Goal: Task Accomplishment & Management: Use online tool/utility

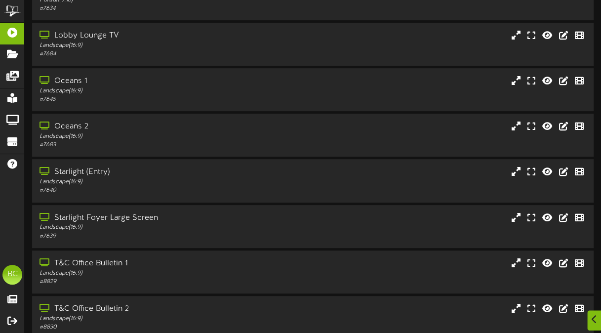
scroll to position [164, 0]
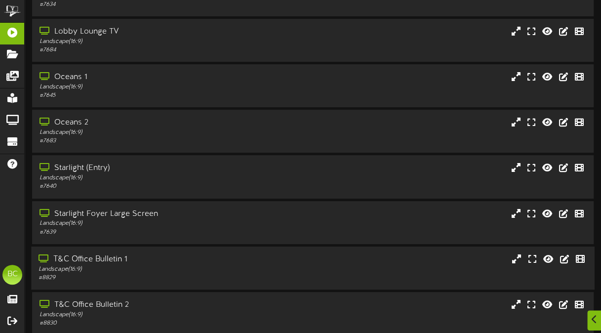
click at [116, 276] on div "# 8829" at bounding box center [148, 277] width 220 height 8
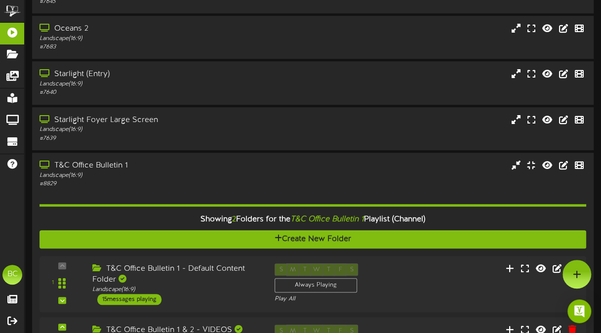
scroll to position [260, 0]
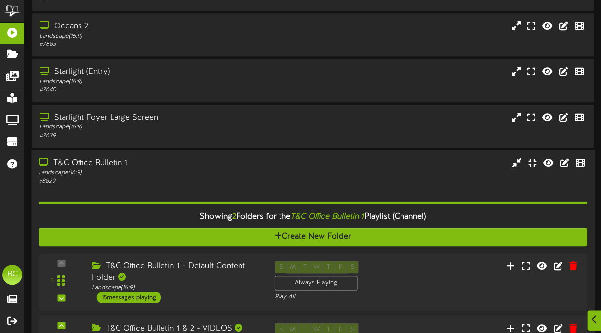
click at [126, 167] on div "T&C Office Bulletin 1" at bounding box center [148, 162] width 220 height 11
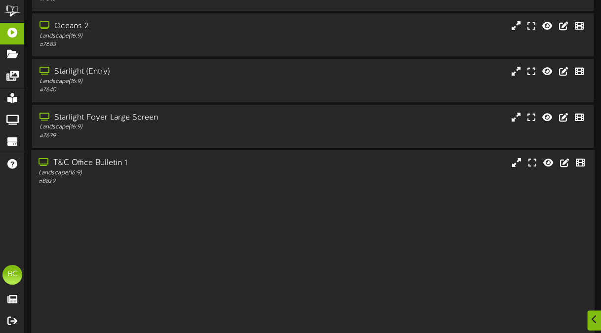
scroll to position [206, 0]
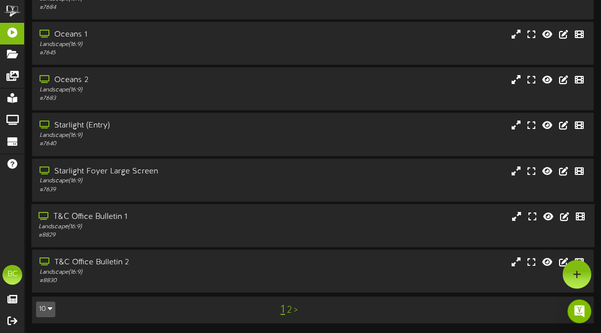
click at [232, 231] on div "# 8829" at bounding box center [148, 235] width 220 height 8
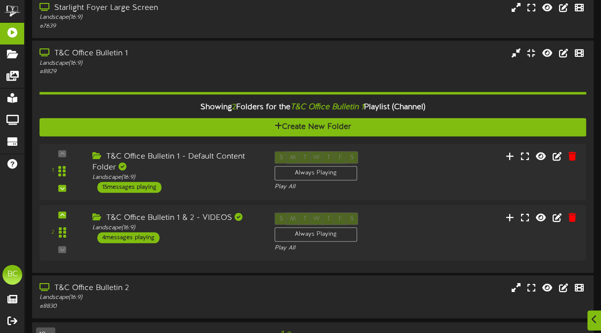
scroll to position [392, 0]
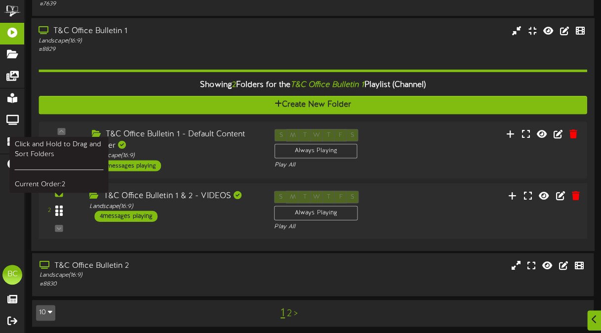
click at [63, 205] on icon at bounding box center [58, 210] width 7 height 12
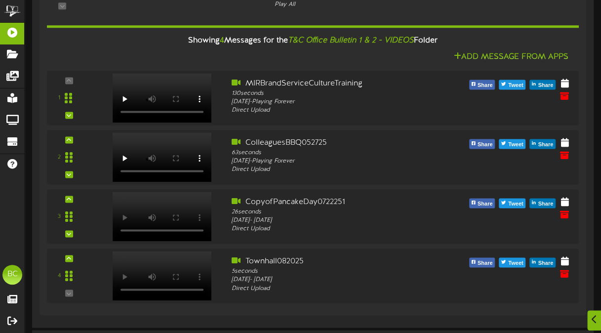
scroll to position [614, 0]
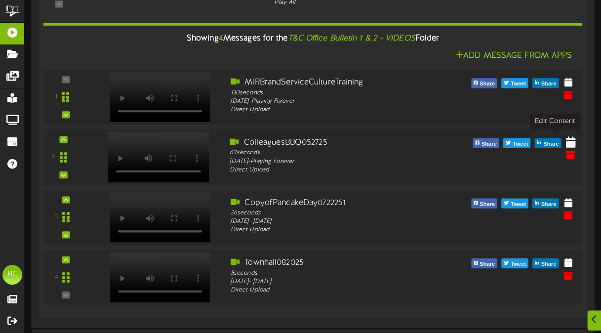
click at [566, 141] on icon at bounding box center [571, 141] width 10 height 11
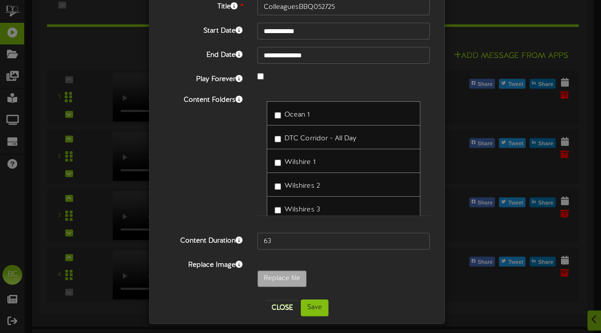
scroll to position [59, 0]
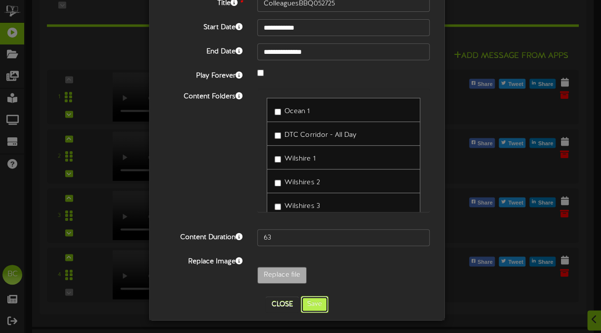
click at [321, 303] on button "Save" at bounding box center [315, 304] width 28 height 17
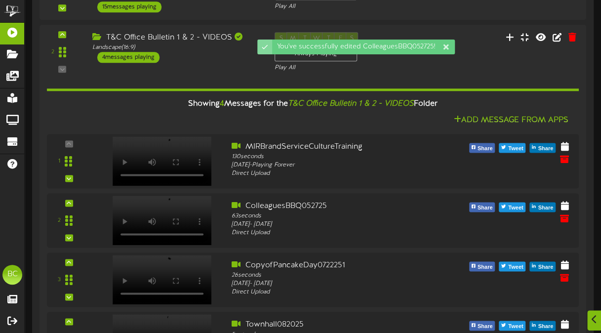
scroll to position [614, 0]
